Goal: Task Accomplishment & Management: Manage account settings

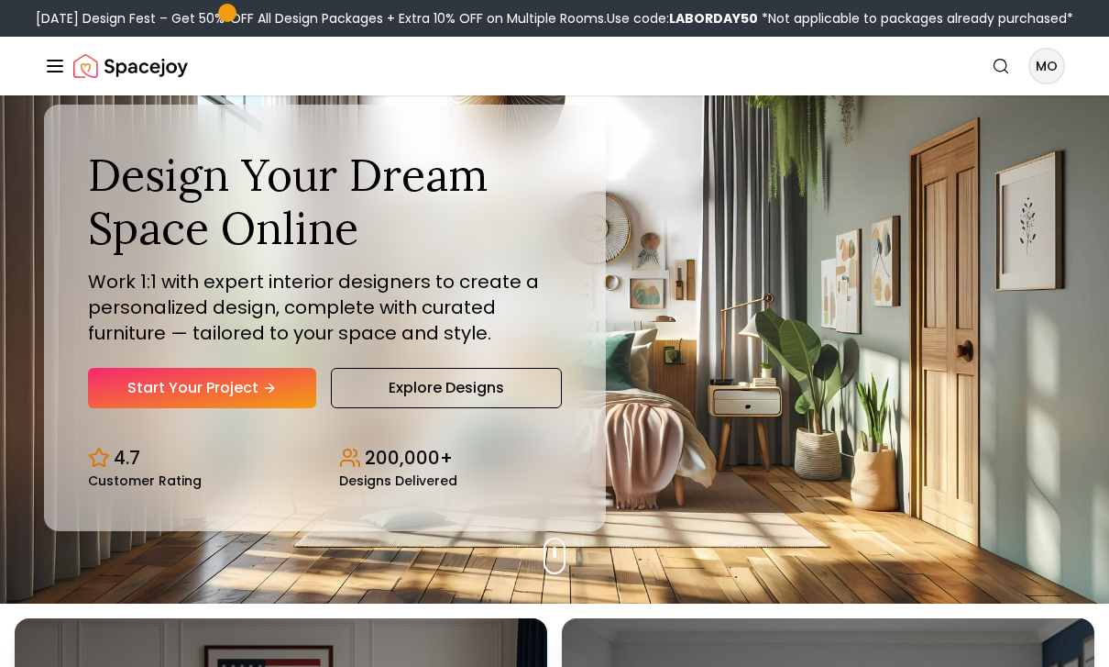
scroll to position [63, 0]
click at [131, 408] on link "Start Your Project" at bounding box center [202, 388] width 228 height 40
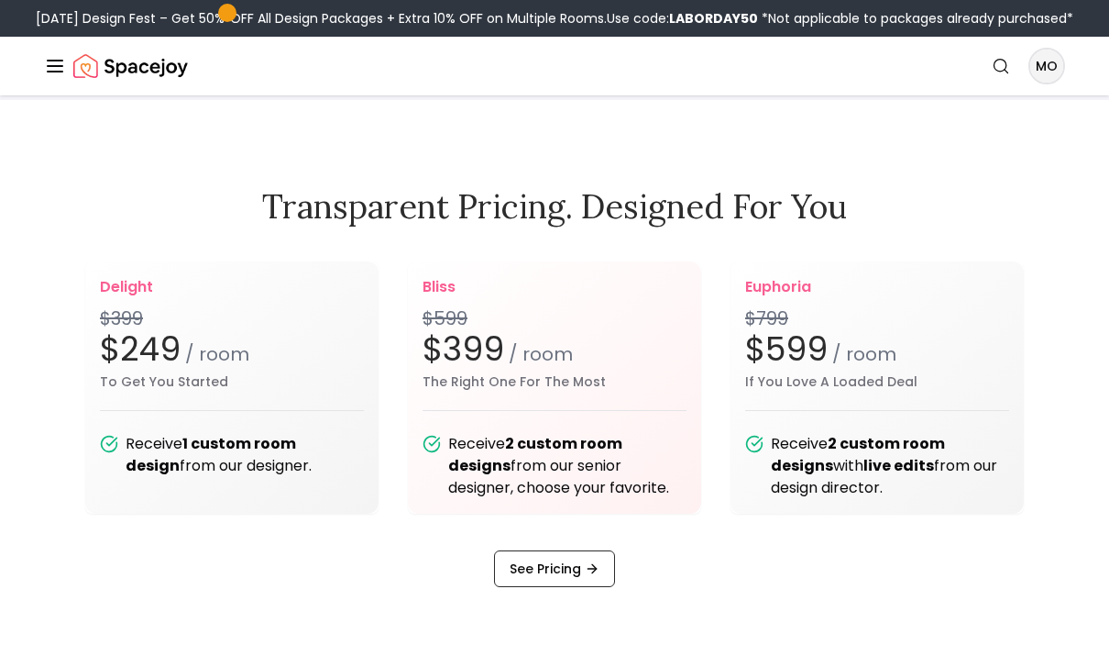
scroll to position [2144, 0]
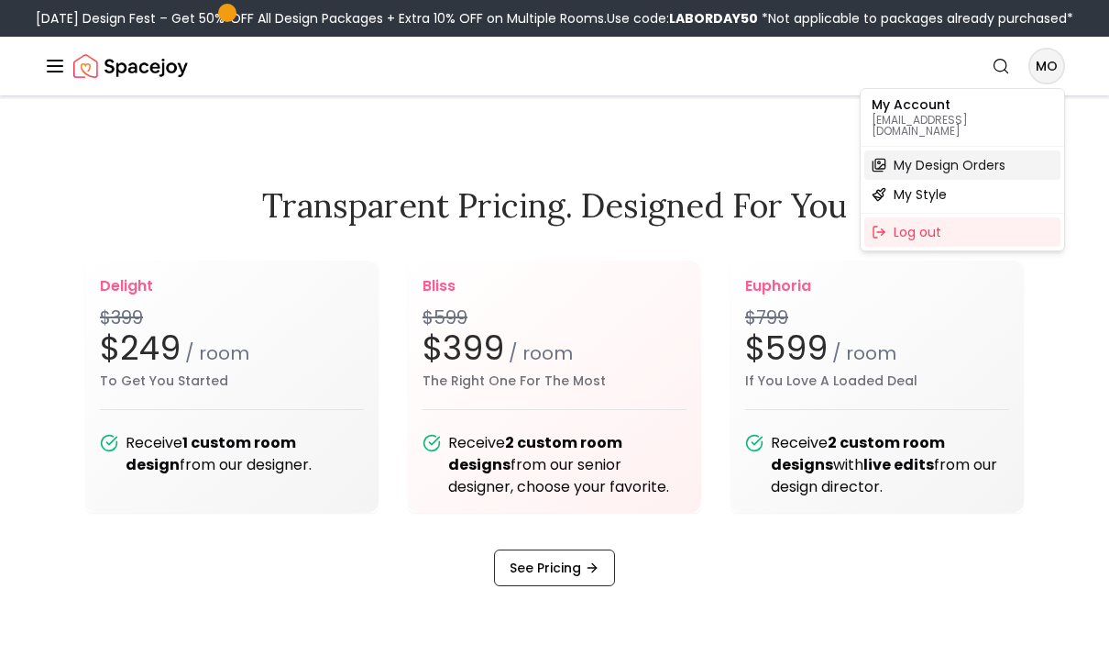
click at [1011, 151] on div "My Design Orders" at bounding box center [963, 164] width 196 height 29
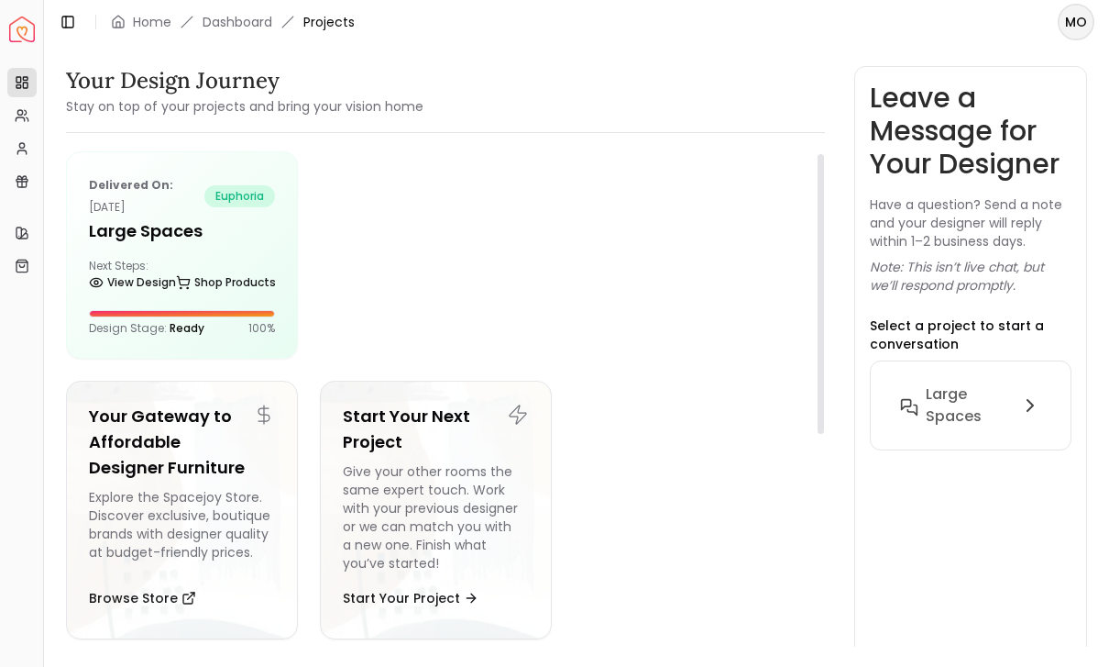
scroll to position [10, 0]
click at [134, 279] on link "View Design" at bounding box center [132, 283] width 87 height 26
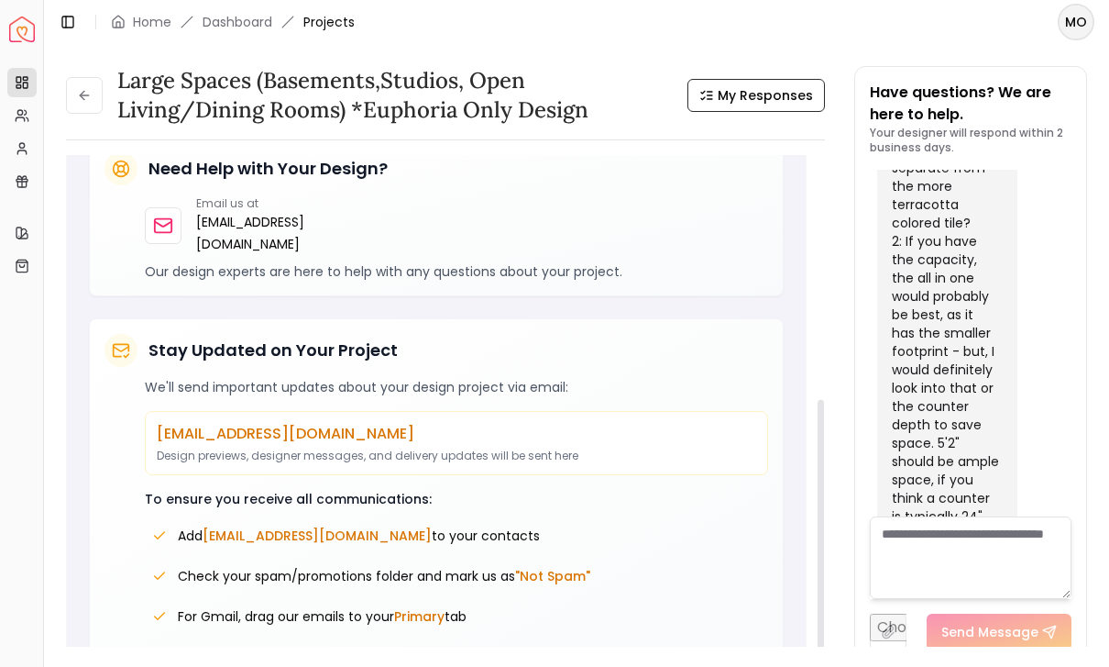
scroll to position [417, 0]
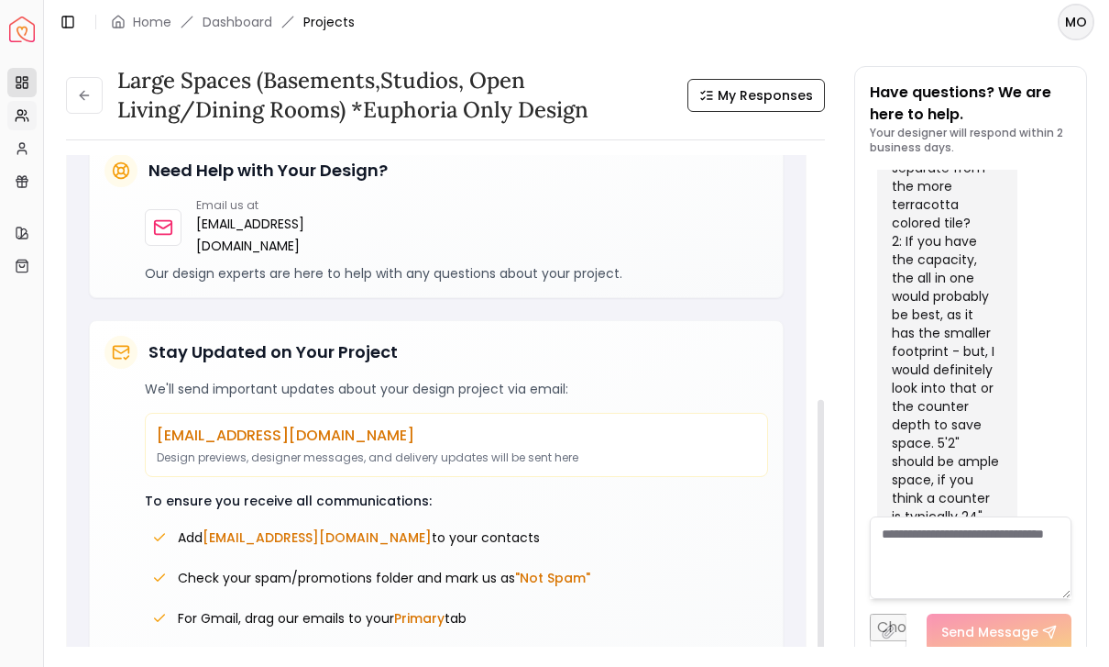
click at [16, 109] on icon at bounding box center [22, 115] width 15 height 15
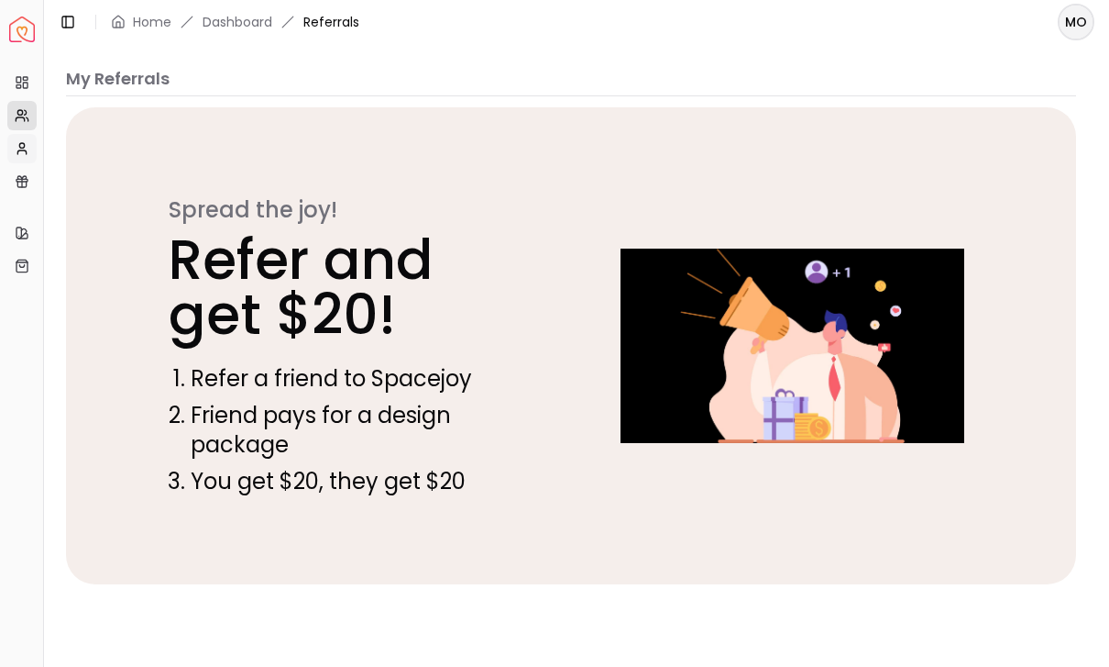
click at [12, 149] on link "My Profile" at bounding box center [21, 148] width 29 height 29
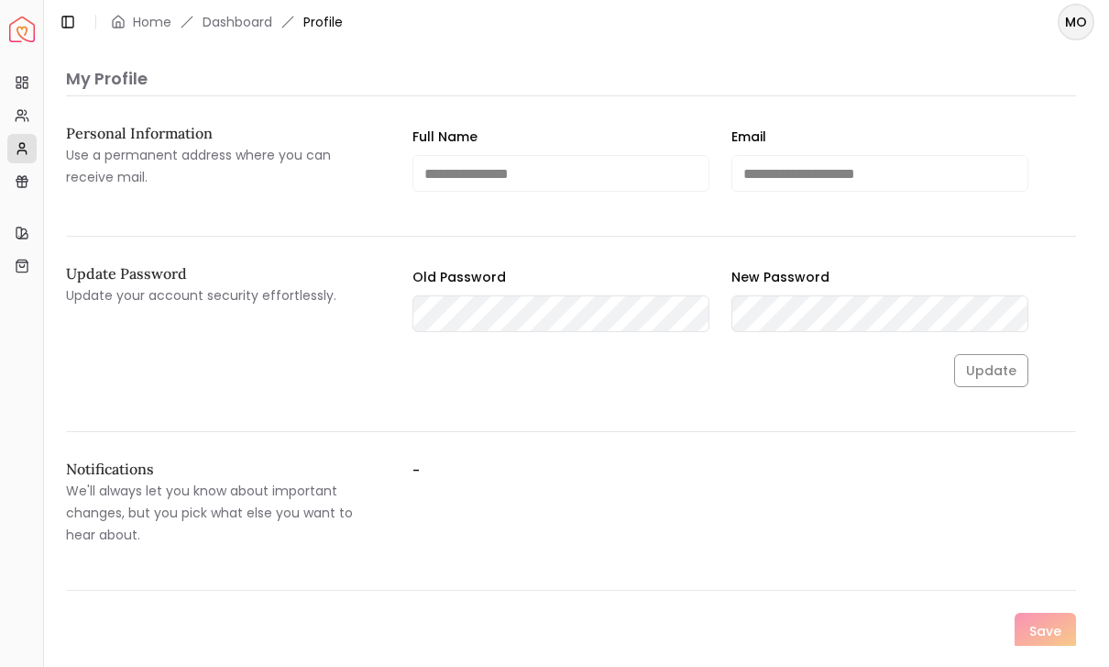
click at [137, 411] on div "Update Password Update your account security effortlessly. Old Password New Pas…" at bounding box center [571, 349] width 1010 height 166
click at [15, 175] on icon at bounding box center [22, 181] width 15 height 15
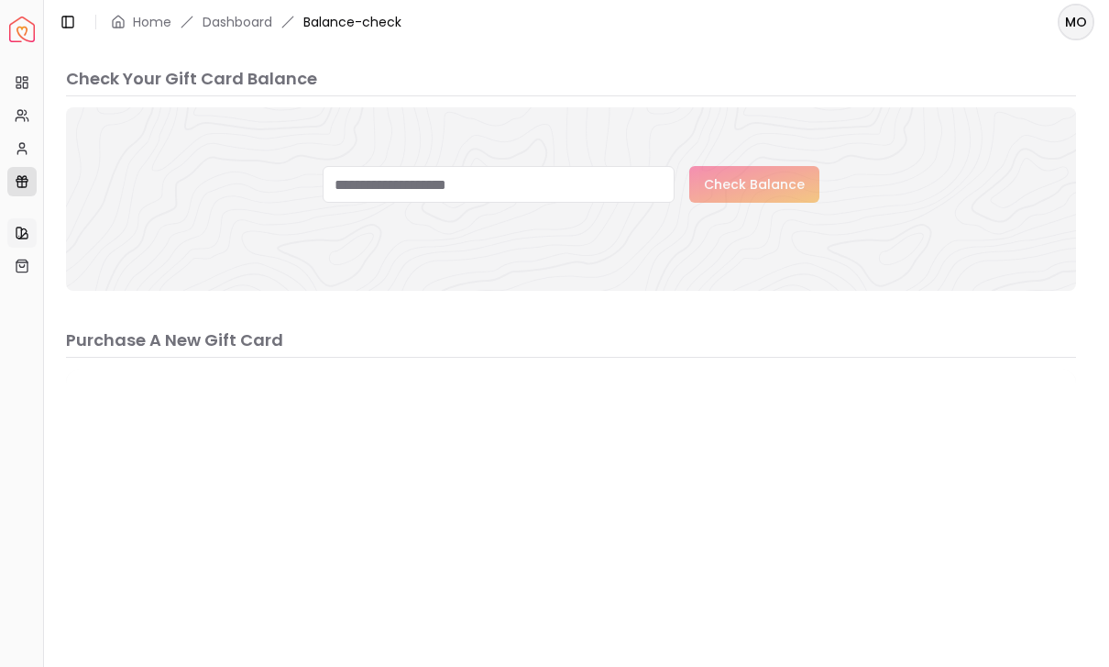
click at [15, 241] on link "My Style" at bounding box center [21, 232] width 29 height 29
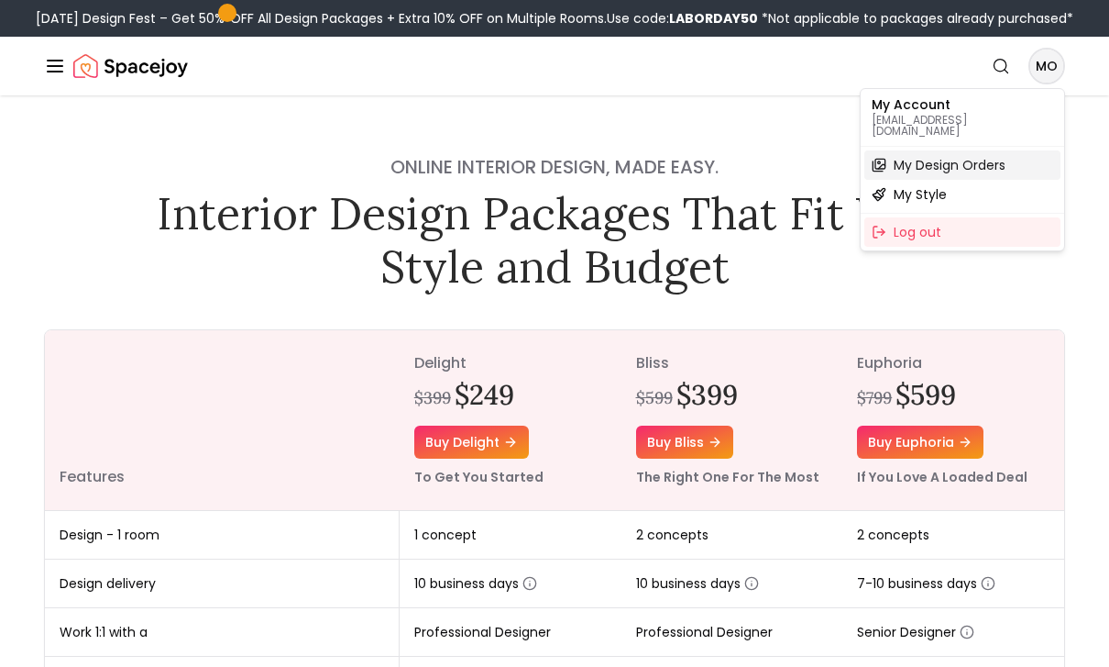
click at [1015, 156] on div "My Design Orders" at bounding box center [963, 164] width 196 height 29
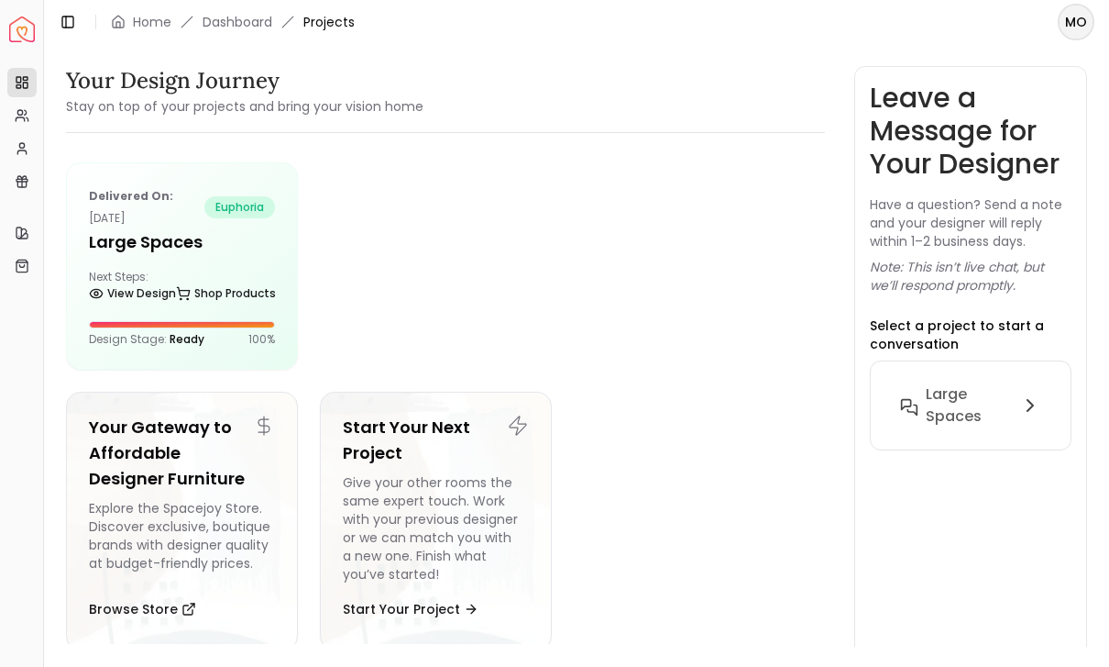
scroll to position [39, 0]
click at [10, 116] on link "My Referrals" at bounding box center [21, 115] width 29 height 29
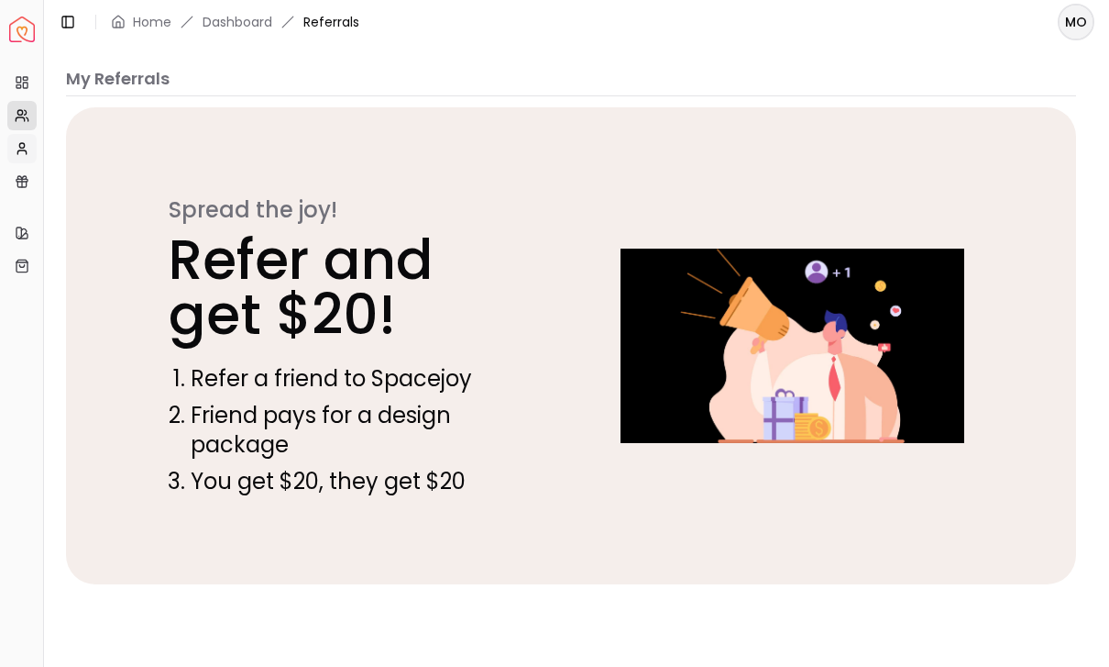
click at [12, 145] on link "My Profile" at bounding box center [21, 148] width 29 height 29
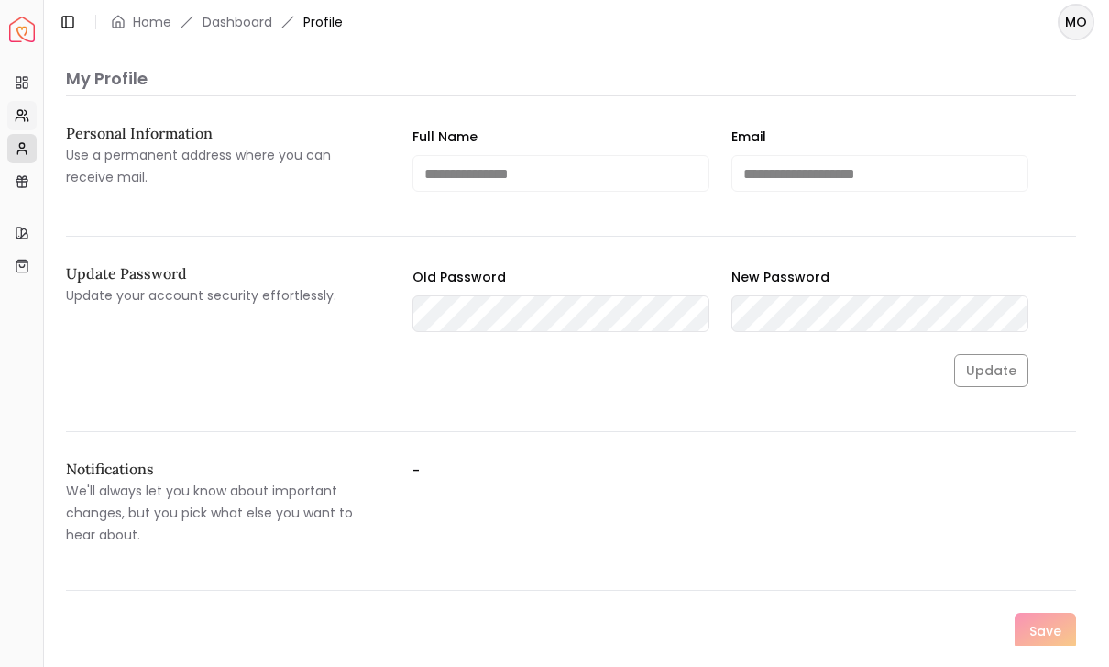
click at [10, 116] on link "My Referrals" at bounding box center [21, 115] width 29 height 29
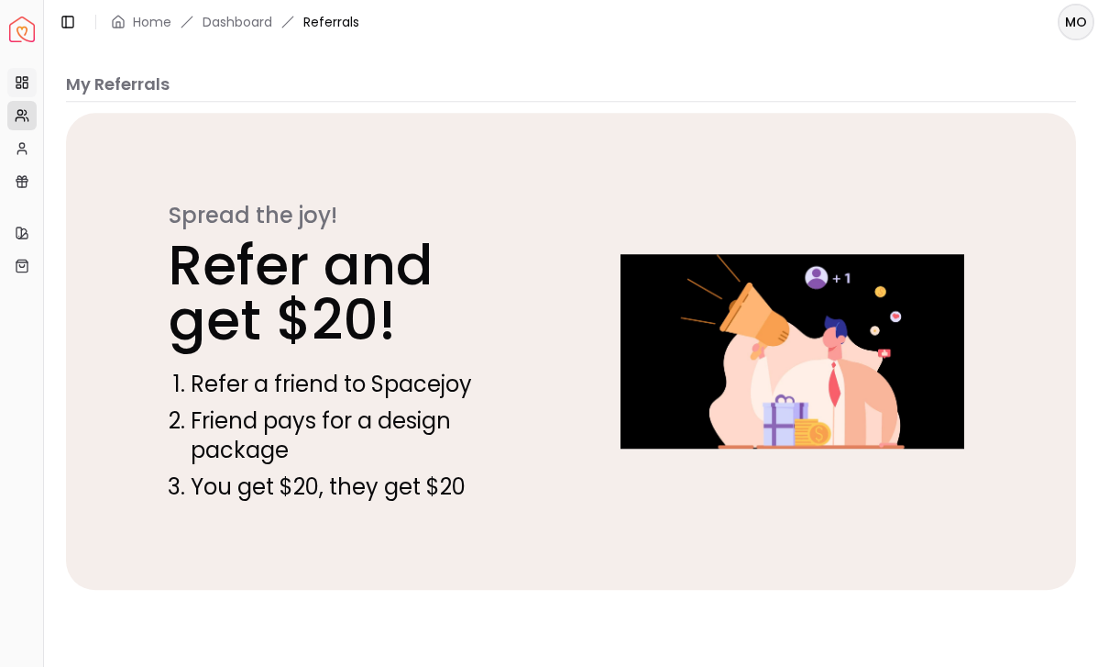
click at [16, 86] on icon at bounding box center [22, 82] width 15 height 15
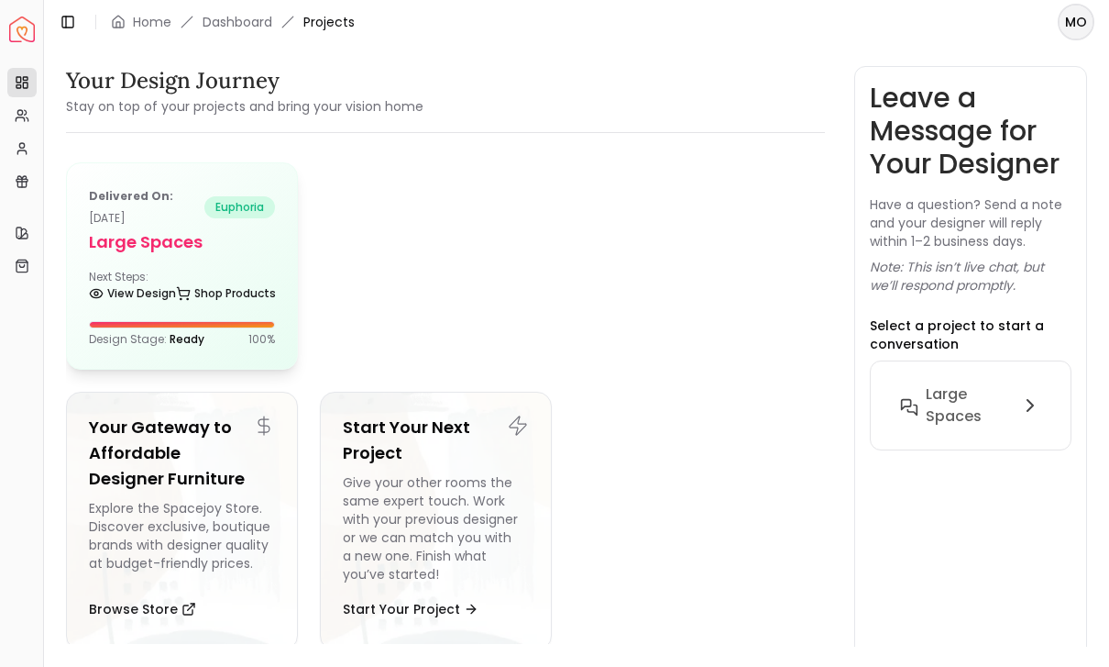
click at [121, 219] on p "Delivered on: Jul 04, 2025" at bounding box center [147, 207] width 116 height 44
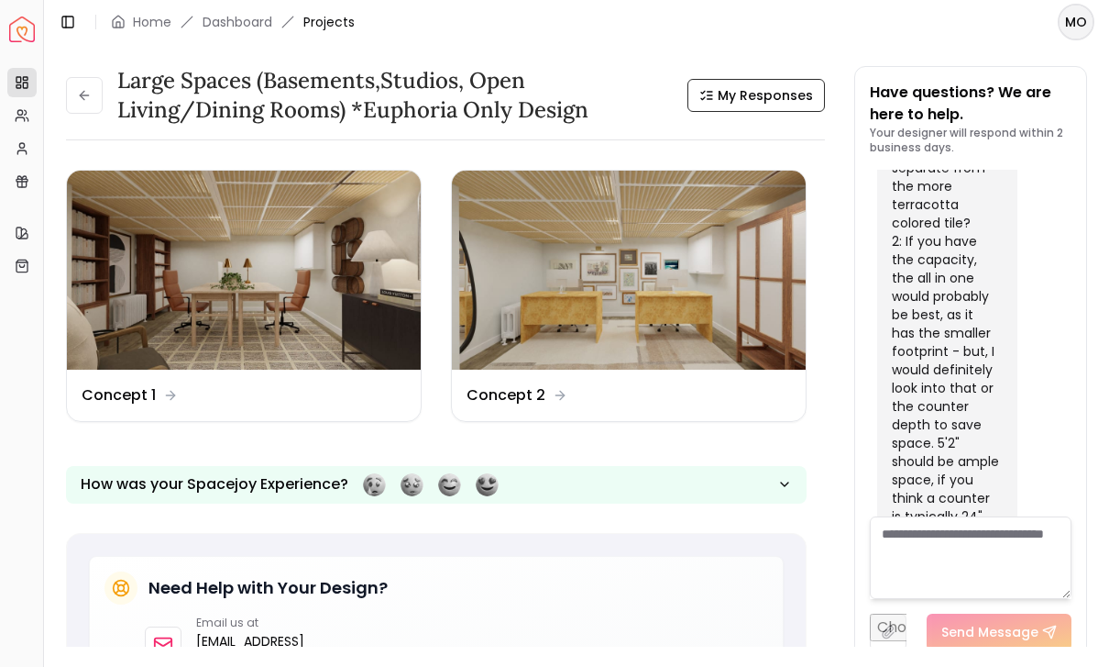
scroll to position [39, 0]
click at [26, 113] on icon at bounding box center [26, 112] width 2 height 5
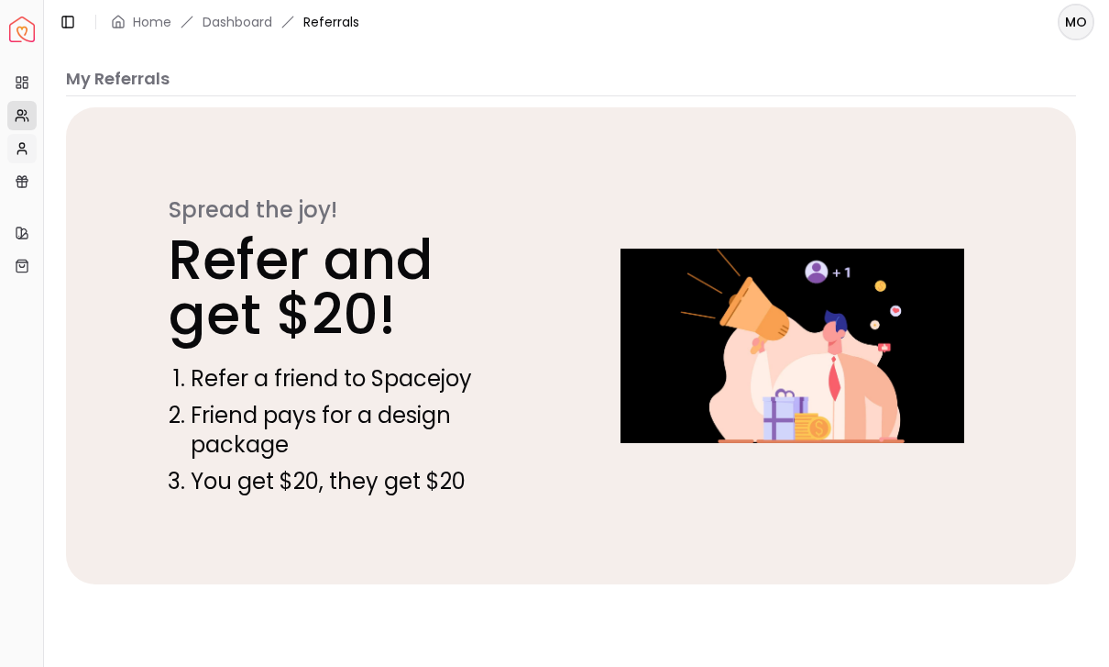
click at [13, 149] on link "My Profile" at bounding box center [21, 148] width 29 height 29
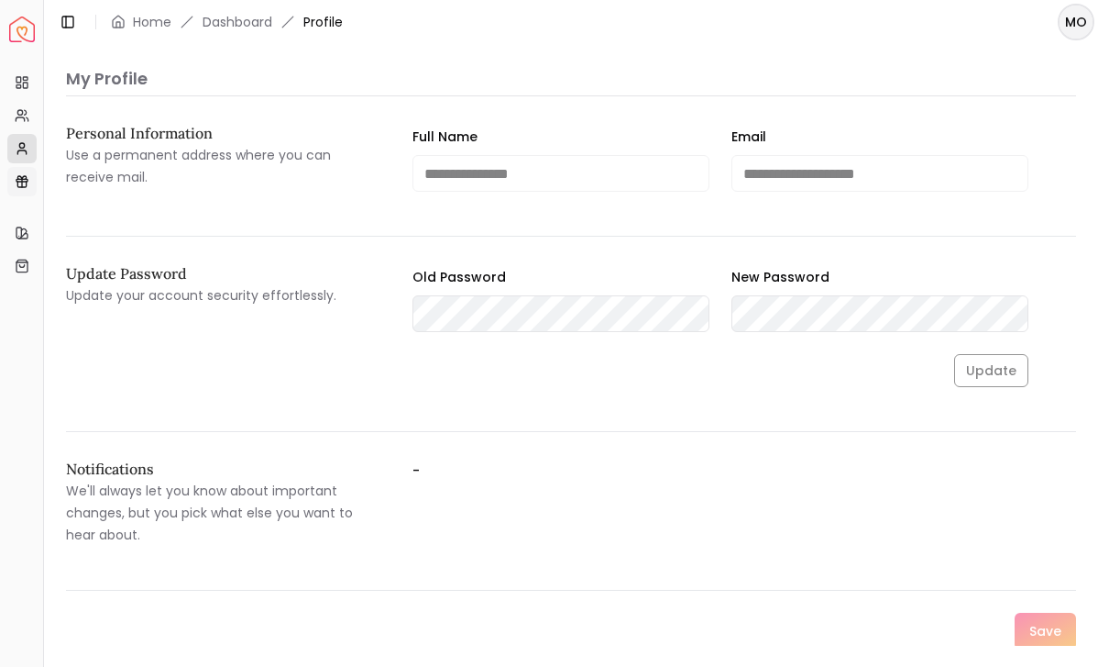
click at [14, 186] on link "Gift Card Balance" at bounding box center [21, 181] width 29 height 29
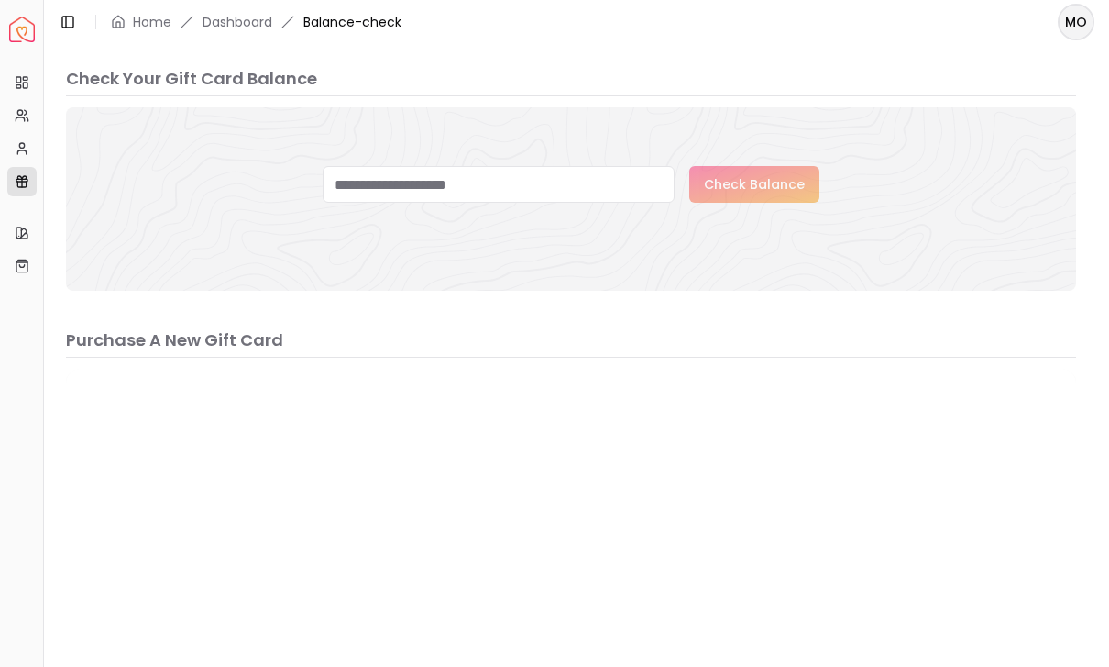
click at [4, 229] on div "Quick Links My Style My Store" at bounding box center [21, 249] width 43 height 77
click at [8, 232] on link "My Style" at bounding box center [21, 232] width 29 height 29
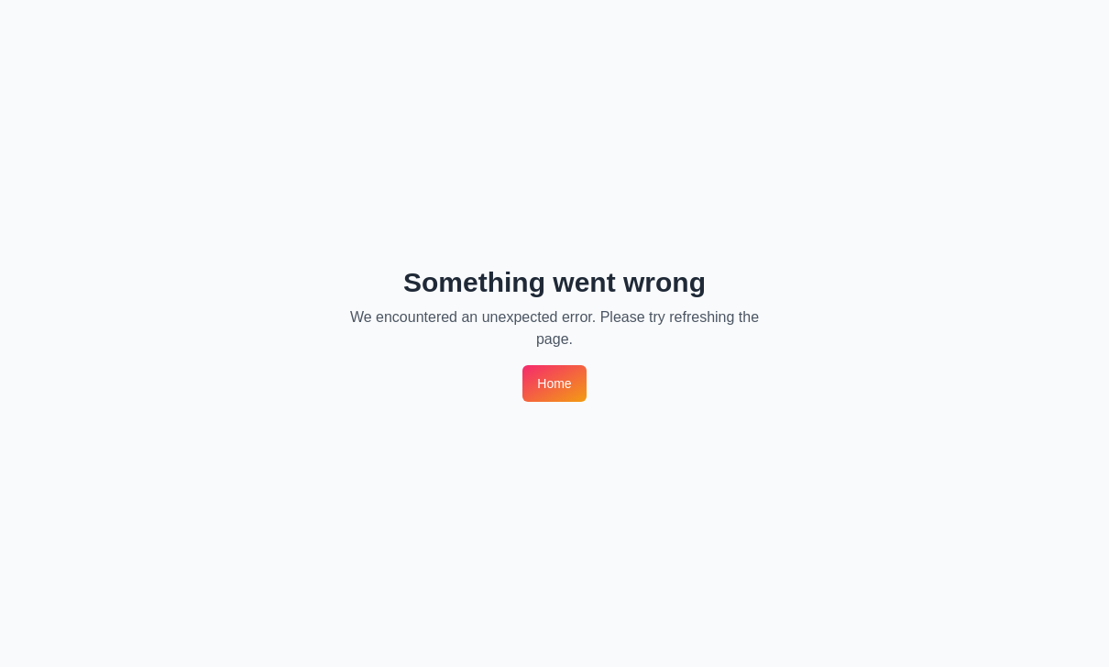
click at [10, 260] on div "Something went wrong We encountered an unexpected error. Please try refreshing …" at bounding box center [554, 333] width 1109 height 667
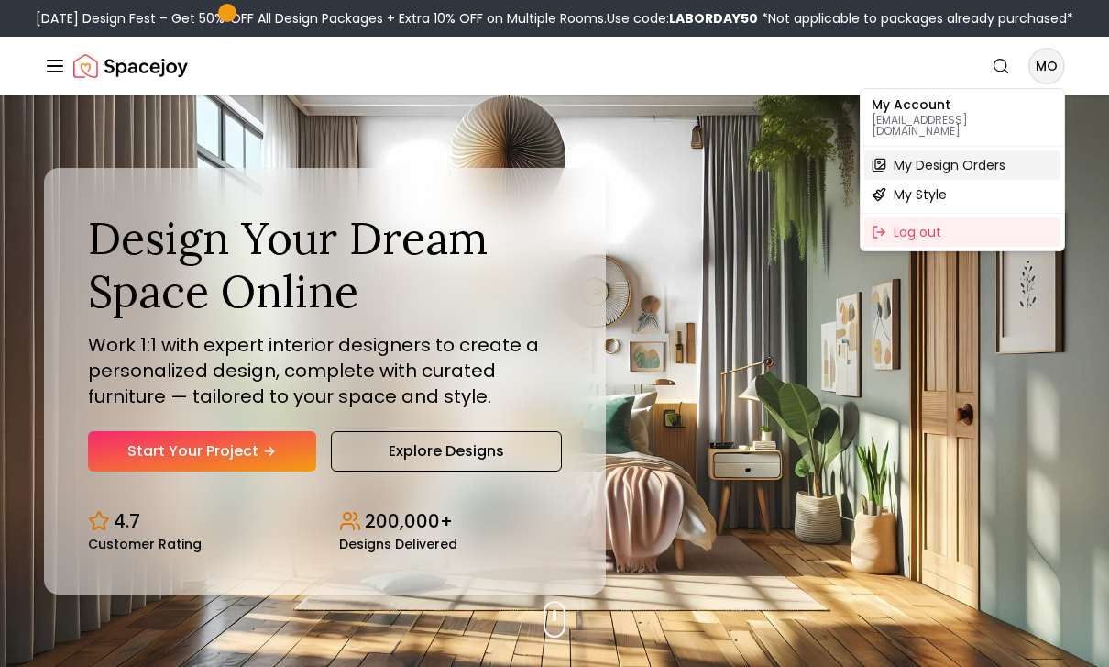
click at [989, 162] on span "My Design Orders" at bounding box center [950, 165] width 112 height 18
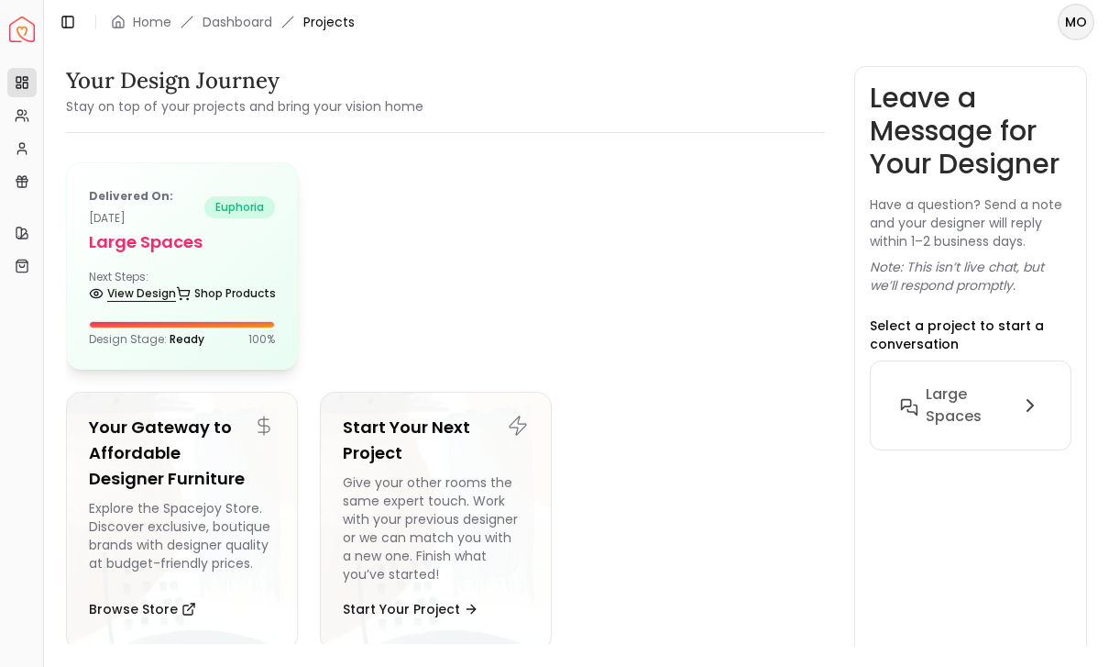
click at [138, 281] on link "View Design" at bounding box center [132, 294] width 87 height 26
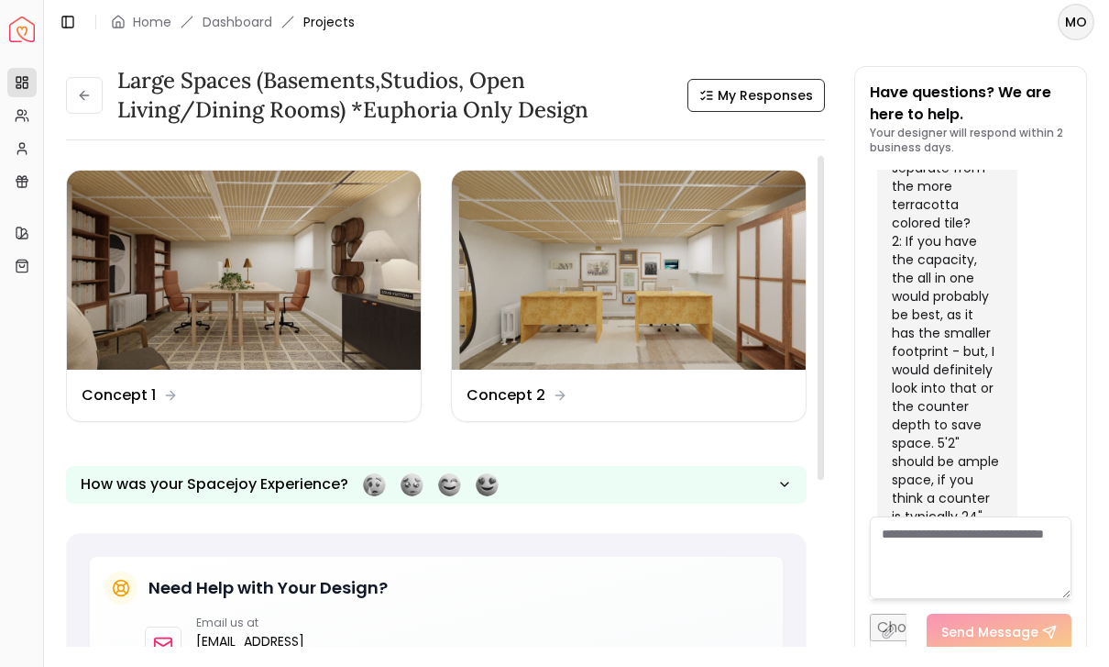
scroll to position [-1, 0]
click at [774, 94] on span "My Responses" at bounding box center [765, 95] width 95 height 18
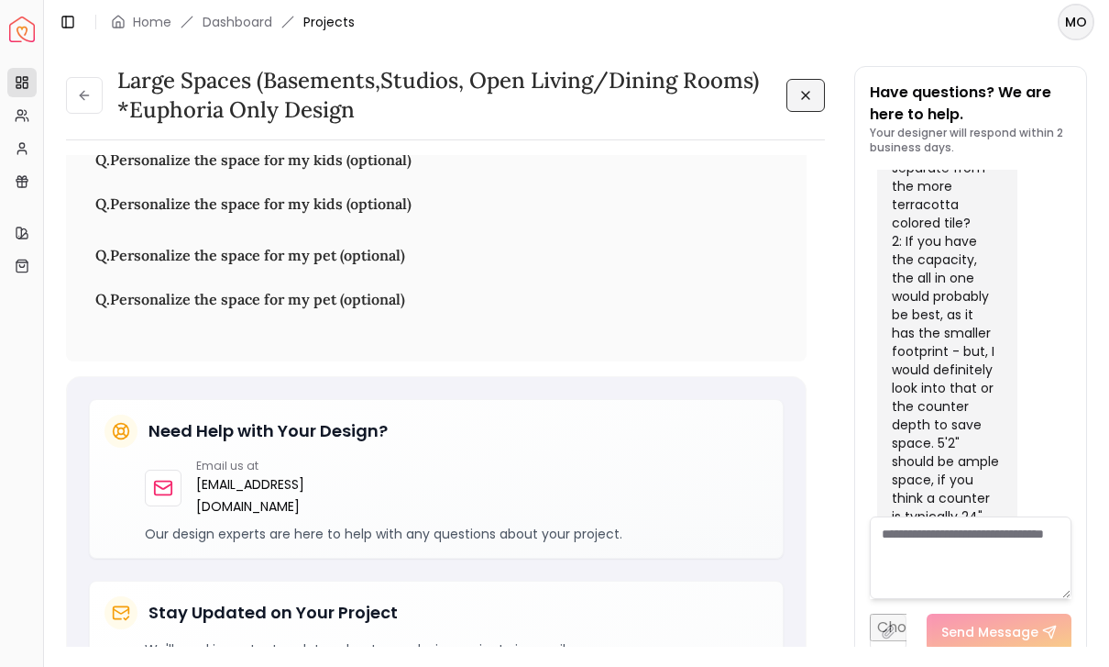
scroll to position [6507, 0]
